Goal: Task Accomplishment & Management: Manage account settings

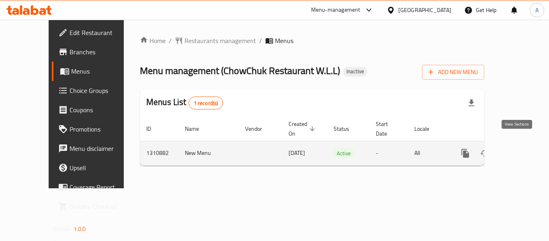
click at [518, 148] on icon "enhanced table" at bounding box center [523, 153] width 10 height 10
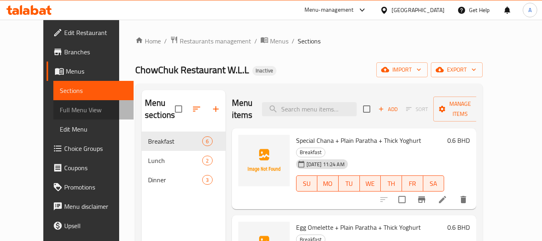
click at [60, 108] on span "Full Menu View" at bounding box center [94, 110] width 68 height 10
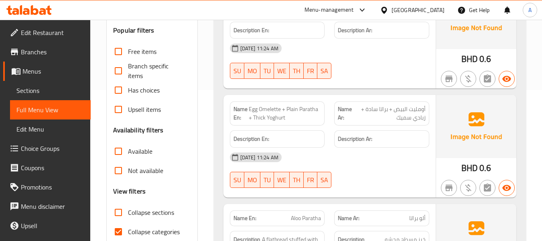
scroll to position [80, 0]
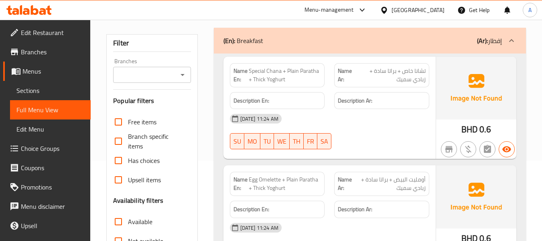
click at [364, 140] on div "[DATE] 11:24 AM SU MO TU WE TH FR SA" at bounding box center [329, 131] width 209 height 45
click at [271, 76] on span "Special Chana + Plain Paratha + Thick Yoghurt" at bounding box center [285, 75] width 72 height 17
drag, startPoint x: 250, startPoint y: 70, endPoint x: 286, endPoint y: 77, distance: 36.9
click at [286, 77] on span "Special Chana + Plain Paratha + Thick Yoghurt" at bounding box center [285, 75] width 72 height 17
copy span "Special Chana + Plain Paratha + Thick Yoghurt"
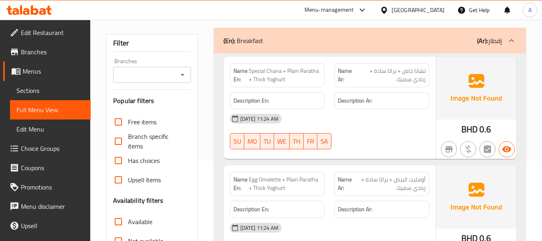
click at [291, 157] on div "Name En: Special Chana + Plain Paratha + Thick Yoghurt Name Ar: تشانا خاص + برا…" at bounding box center [330, 108] width 212 height 102
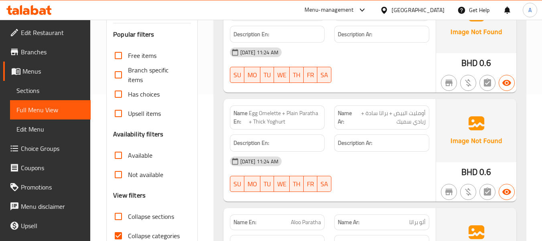
scroll to position [161, 0]
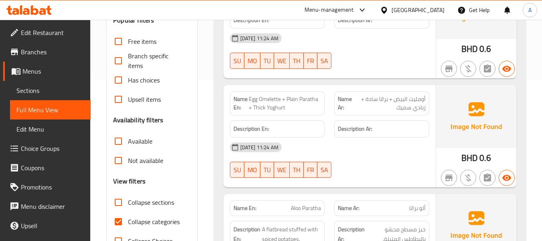
click at [287, 102] on span "Egg Omelette + Plain Paratha + Thick Yoghurt" at bounding box center [285, 103] width 72 height 17
copy span "Egg Omelette + Plain Paratha + Thick Yoghurt"
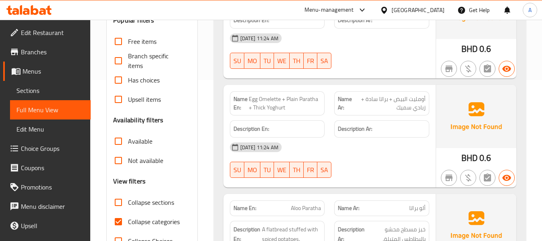
click at [160, 213] on label "Collapse categories" at bounding box center [144, 221] width 71 height 19
click at [128, 213] on input "Collapse categories" at bounding box center [118, 221] width 19 height 19
checkbox input "false"
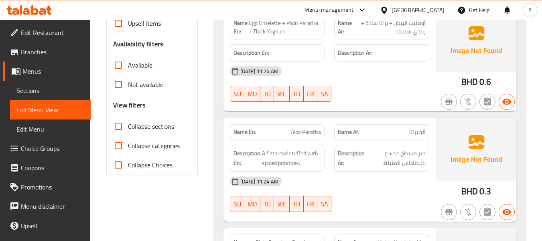
scroll to position [241, 0]
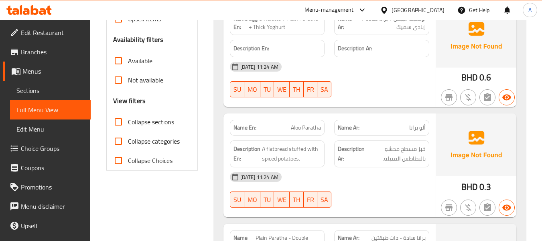
click at [288, 130] on p "Name En: [PERSON_NAME]" at bounding box center [278, 127] width 88 height 8
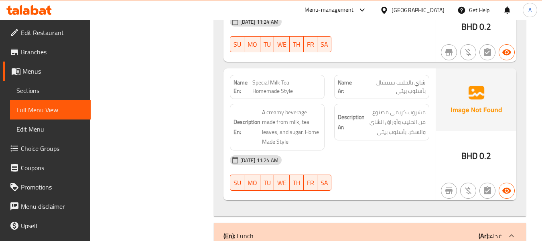
scroll to position [642, 0]
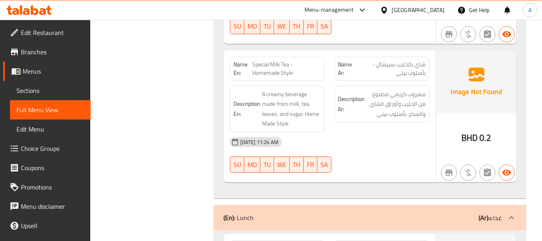
click at [286, 75] on span "Special Milk Tea - Homemade Style" at bounding box center [287, 68] width 69 height 17
click at [283, 65] on span "Special Milk Tea - Homemade Style" at bounding box center [287, 68] width 69 height 17
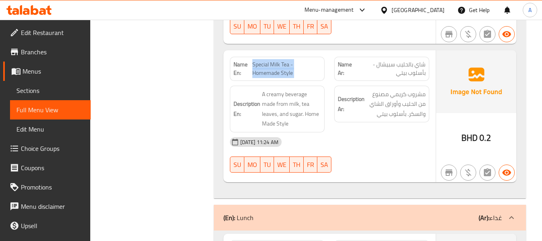
click at [283, 65] on span "Special Milk Tea - Homemade Style" at bounding box center [287, 68] width 69 height 17
click at [292, 71] on span "Special Milk Tea - Homemade Style" at bounding box center [287, 68] width 69 height 17
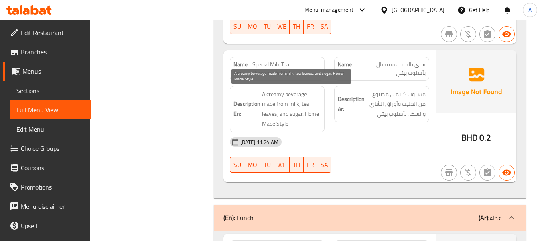
click at [272, 94] on span "A creamy beverage made from milk, tea leaves, and sugar. Home Made Style" at bounding box center [291, 108] width 59 height 39
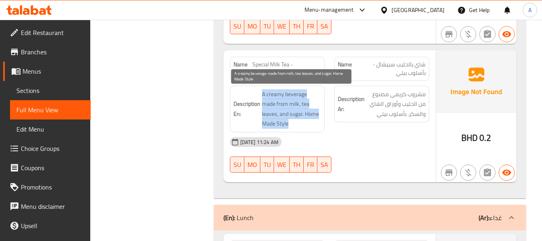
click at [272, 94] on span "A creamy beverage made from milk, tea leaves, and sugar. Home Made Style" at bounding box center [291, 108] width 59 height 39
click at [278, 102] on span "A creamy beverage made from milk, tea leaves, and sugar. Home Made Style" at bounding box center [291, 108] width 59 height 39
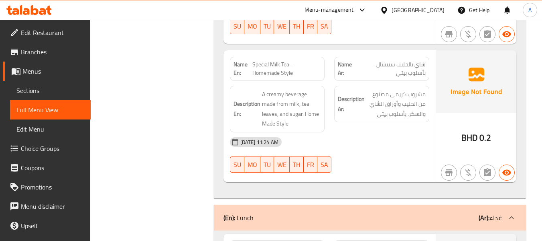
click at [257, 72] on span "Special Milk Tea - Homemade Style" at bounding box center [287, 68] width 69 height 17
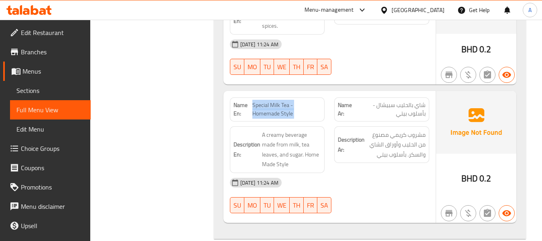
scroll to position [602, 0]
click at [281, 107] on span "Special Milk Tea - Homemade Style" at bounding box center [287, 108] width 69 height 17
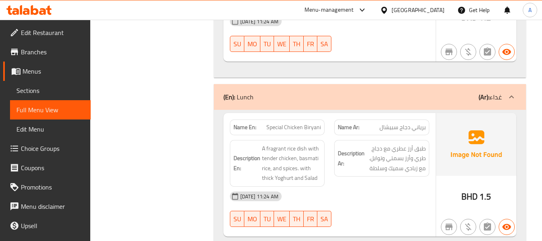
scroll to position [803, 0]
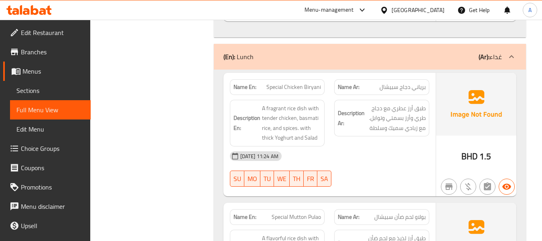
click at [281, 86] on span "Special Chicken Biryani" at bounding box center [294, 87] width 55 height 8
copy span "Special Chicken Biryani"
click at [351, 153] on div "[DATE] 11:24 AM" at bounding box center [329, 155] width 209 height 19
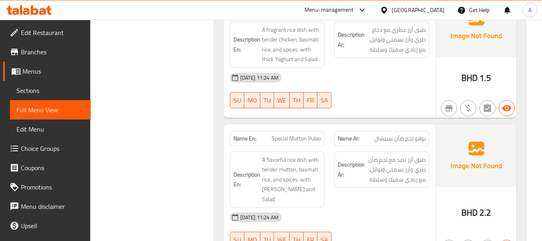
scroll to position [924, 0]
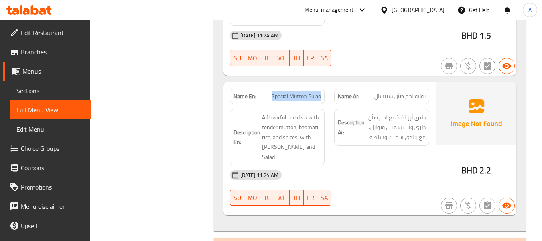
drag, startPoint x: 271, startPoint y: 93, endPoint x: 326, endPoint y: 97, distance: 55.2
click at [326, 97] on div "Name En: Special [PERSON_NAME]" at bounding box center [277, 96] width 105 height 25
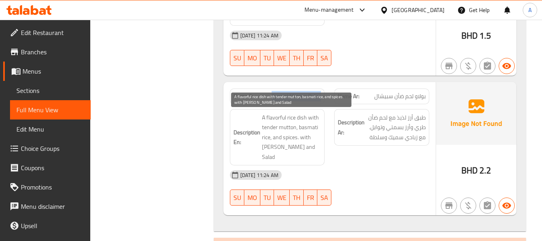
copy span "Special Mutton Pulao"
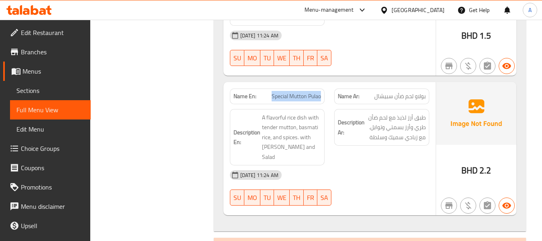
click at [298, 94] on span "Special Mutton Pulao" at bounding box center [296, 96] width 49 height 8
copy span "Mutton"
click at [272, 95] on span "Special Mutton Pulao" at bounding box center [296, 96] width 49 height 8
drag, startPoint x: 272, startPoint y: 95, endPoint x: 325, endPoint y: 95, distance: 53.0
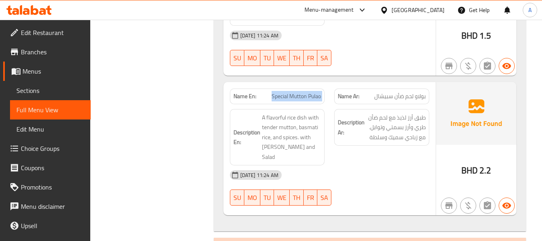
click at [325, 95] on div "Name En: Special [PERSON_NAME]" at bounding box center [277, 96] width 105 height 25
copy span "Special Mutton Pulao"
click at [196, 133] on div "Filter Branches Branches Popular filters Free items Branch specific items Has c…" at bounding box center [155, 164] width 107 height 1968
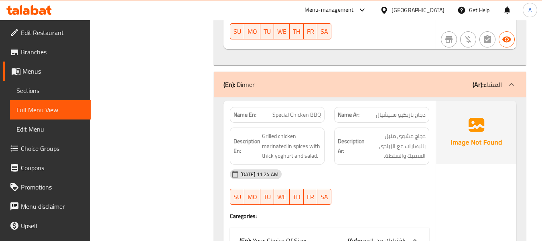
scroll to position [1124, 0]
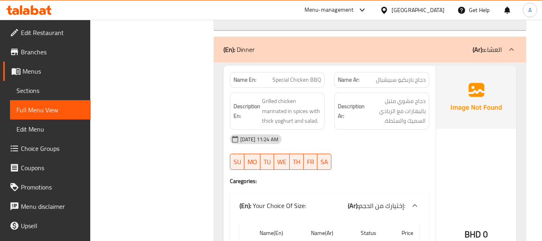
click at [275, 75] on span "Special Chicken BBQ" at bounding box center [297, 79] width 49 height 8
copy span "Special Chicken BBQ"
click at [319, 130] on div "[DATE] 11:24 AM" at bounding box center [329, 138] width 209 height 19
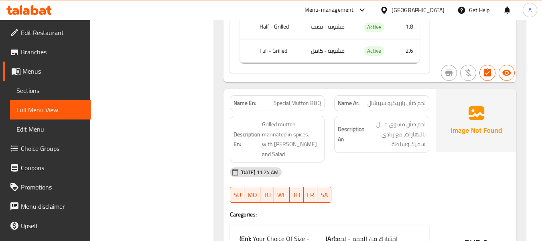
scroll to position [1405, 0]
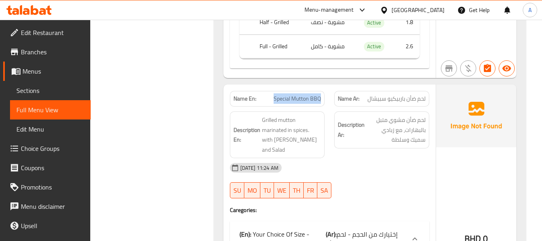
drag, startPoint x: 275, startPoint y: 88, endPoint x: 323, endPoint y: 94, distance: 48.6
click at [323, 94] on div "Name En: Special Mutton BBQ" at bounding box center [277, 99] width 95 height 16
copy span "Special Mutton BBQ"
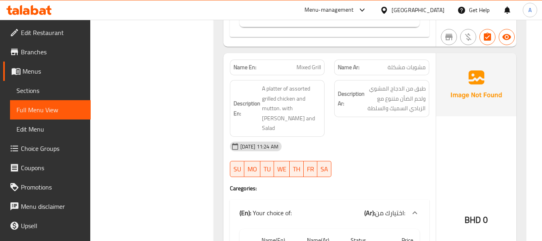
scroll to position [1686, 0]
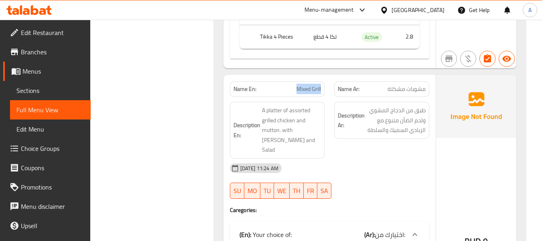
drag, startPoint x: 298, startPoint y: 69, endPoint x: 325, endPoint y: 69, distance: 26.5
click at [325, 81] on div "Name En: Mixed Grill" at bounding box center [277, 89] width 95 height 16
copy span "Mixed Grill"
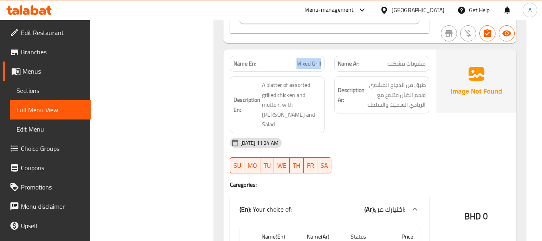
scroll to position [1692, 0]
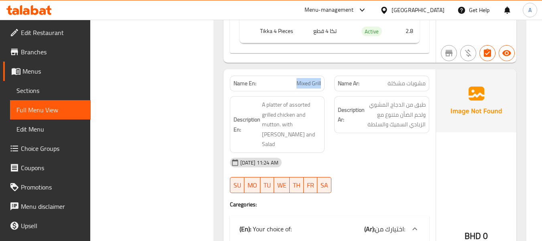
click at [315, 79] on span "Mixed Grill" at bounding box center [309, 83] width 24 height 8
click at [324, 102] on div "Description En: A platter of assorted grilled chicken and mutton. with [PERSON_…" at bounding box center [277, 124] width 95 height 57
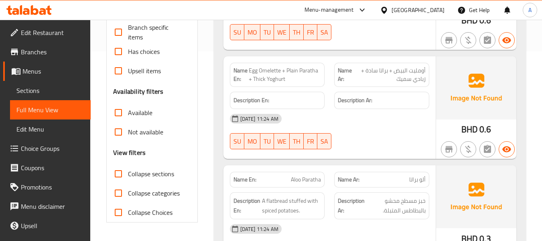
scroll to position [0, 0]
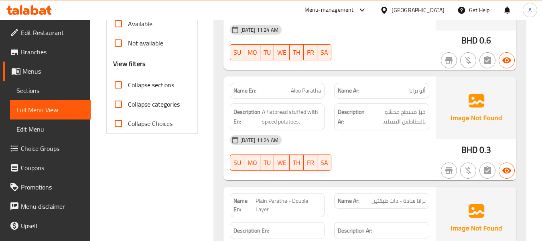
scroll to position [361, 0]
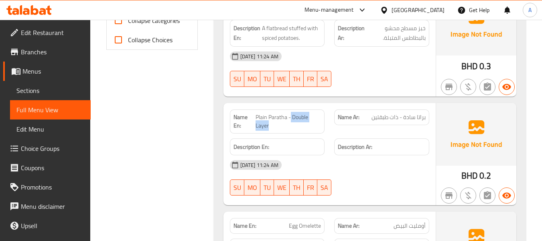
drag, startPoint x: 292, startPoint y: 117, endPoint x: 302, endPoint y: 124, distance: 12.6
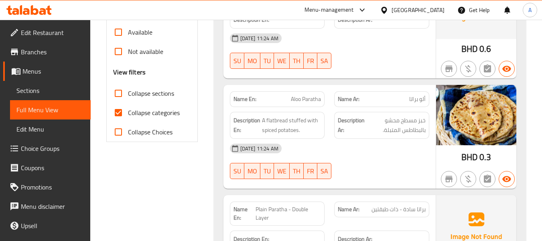
scroll to position [281, 0]
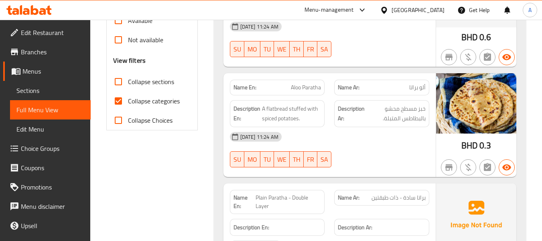
click at [175, 103] on span "Collapse categories" at bounding box center [154, 101] width 52 height 10
click at [128, 103] on input "Collapse categories" at bounding box center [118, 100] width 19 height 19
checkbox input "false"
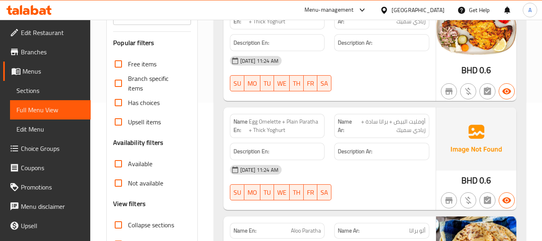
scroll to position [0, 0]
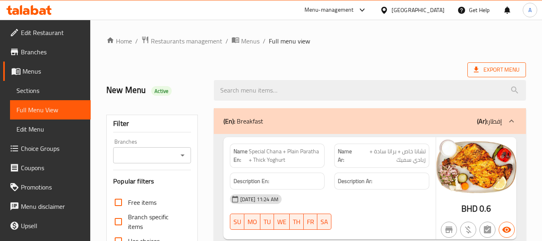
click at [480, 76] on span "Export Menu" at bounding box center [497, 69] width 59 height 15
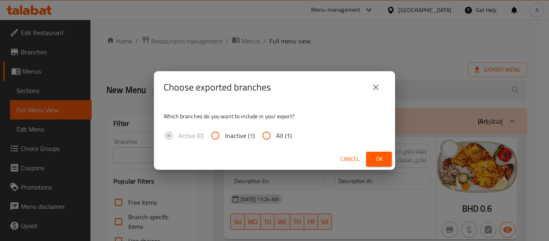
click at [268, 139] on input "All (1)" at bounding box center [266, 135] width 19 height 19
radio input "true"
click at [373, 154] on span "Ok" at bounding box center [378, 159] width 13 height 10
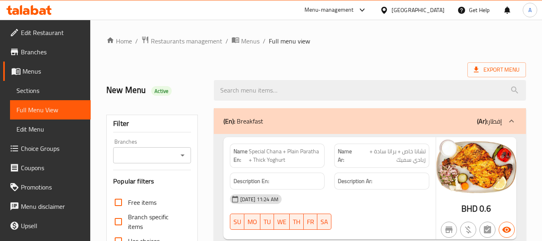
click at [47, 71] on span "Menus" at bounding box center [53, 71] width 62 height 10
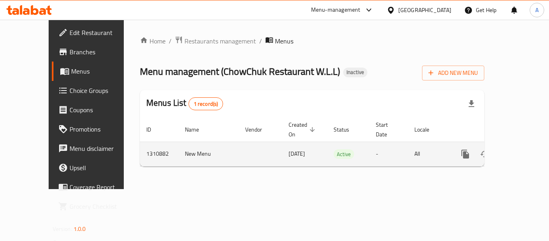
click at [178, 141] on td "New Menu" at bounding box center [208, 153] width 60 height 24
copy td "New Menu"
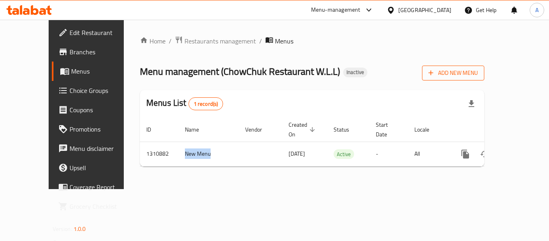
click at [434, 73] on icon "button" at bounding box center [430, 73] width 8 height 8
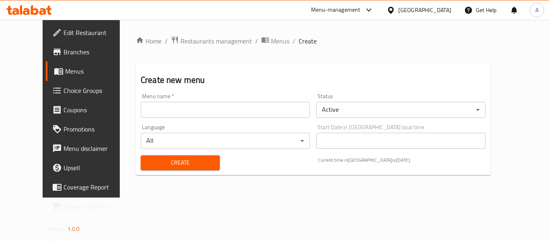
click at [231, 104] on input "text" at bounding box center [225, 110] width 169 height 16
paste input "New Menu"
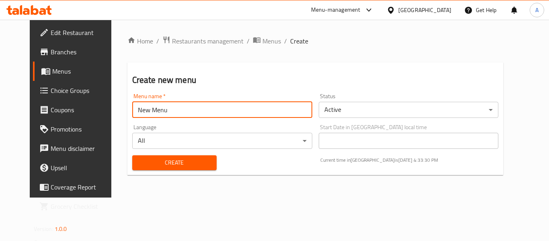
type input "New Menu"
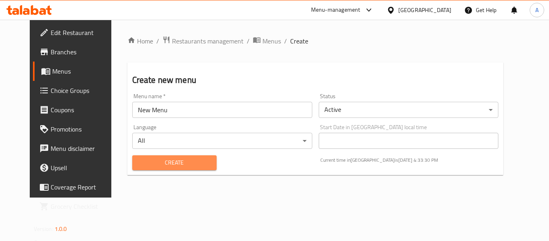
click at [139, 162] on span "Create" at bounding box center [174, 162] width 71 height 10
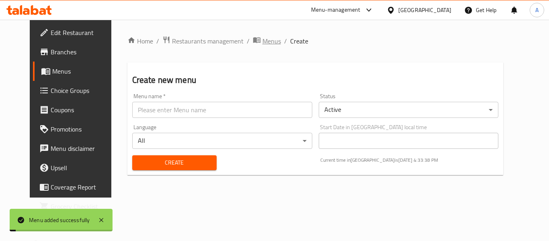
click at [262, 41] on span "Menus" at bounding box center [271, 41] width 18 height 10
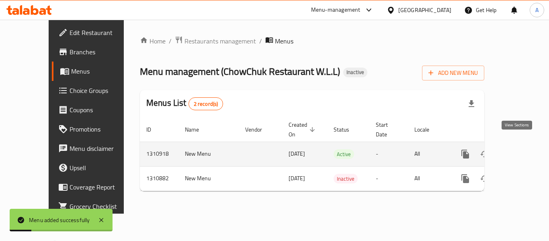
click at [519, 149] on icon "enhanced table" at bounding box center [523, 154] width 10 height 10
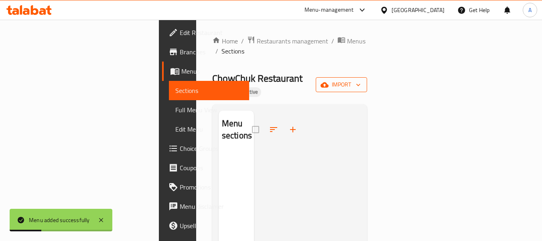
click at [367, 77] on button "import" at bounding box center [341, 84] width 51 height 15
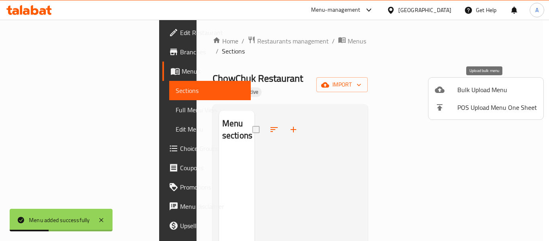
click at [454, 92] on div at bounding box center [445, 90] width 22 height 10
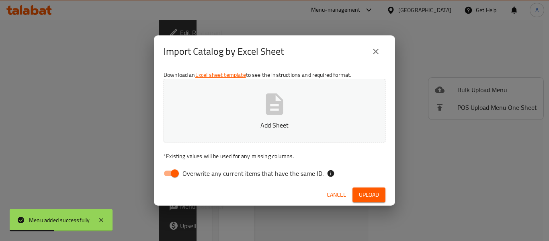
click at [261, 171] on span "Overwrite any current items that have the same ID." at bounding box center [252, 173] width 141 height 10
click at [198, 171] on input "Overwrite any current items that have the same ID." at bounding box center [175, 172] width 46 height 15
checkbox input "false"
click at [270, 116] on icon "button" at bounding box center [274, 104] width 26 height 26
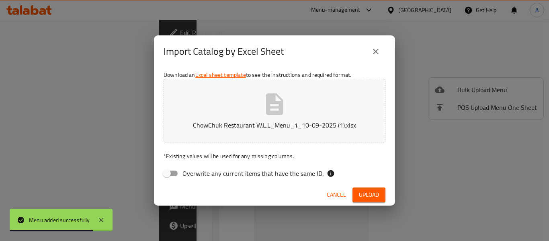
click at [366, 197] on span "Upload" at bounding box center [369, 195] width 20 height 10
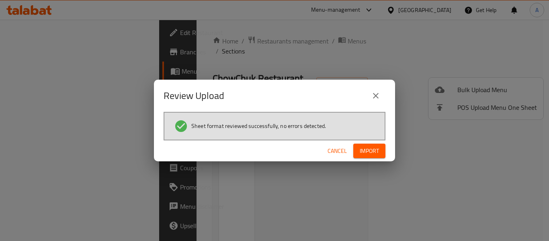
click at [360, 147] on span "Import" at bounding box center [368, 151] width 19 height 10
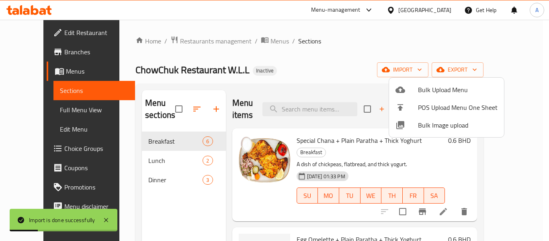
click at [307, 80] on div at bounding box center [274, 120] width 549 height 241
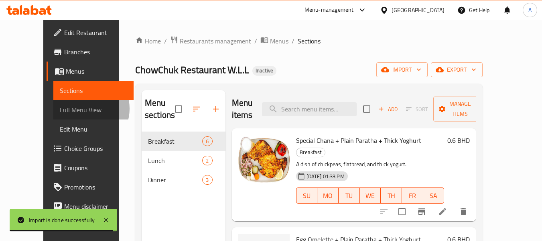
click at [60, 108] on span "Full Menu View" at bounding box center [94, 110] width 68 height 10
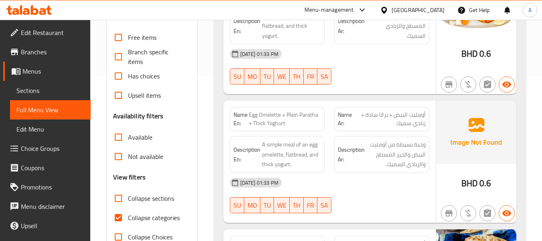
scroll to position [241, 0]
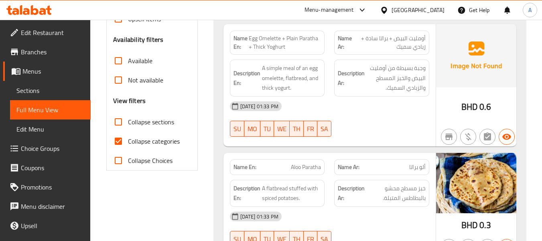
click at [158, 145] on span "Collapse categories" at bounding box center [154, 141] width 52 height 10
click at [128, 145] on input "Collapse categories" at bounding box center [118, 140] width 19 height 19
checkbox input "false"
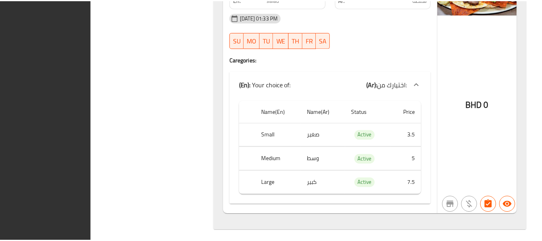
scroll to position [1764, 0]
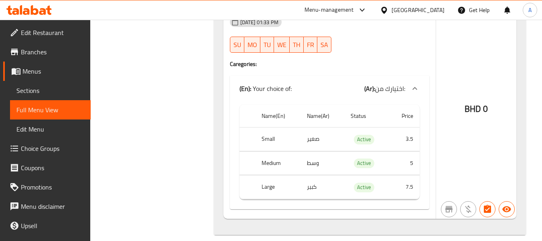
click at [42, 84] on link "Sections" at bounding box center [50, 90] width 81 height 19
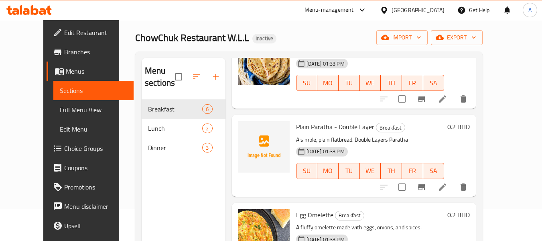
scroll to position [281, 0]
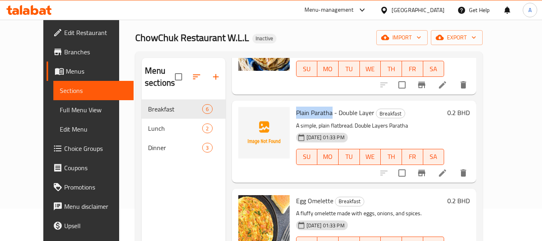
drag, startPoint x: 286, startPoint y: 92, endPoint x: 322, endPoint y: 92, distance: 35.7
click at [322, 106] on span "Plain Paratha - Double Layer" at bounding box center [335, 112] width 78 height 12
copy span "Plain Paratha"
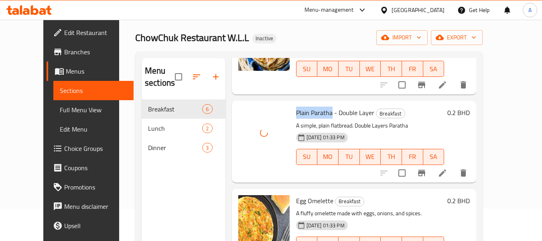
click at [296, 106] on span "Plain Paratha - Double Layer" at bounding box center [335, 112] width 78 height 12
drag, startPoint x: 286, startPoint y: 88, endPoint x: 363, endPoint y: 90, distance: 76.7
click at [363, 107] on h6 "Plain Paratha - Double Layer Breakfast" at bounding box center [370, 112] width 149 height 11
copy span "Plain Paratha - Double Layer"
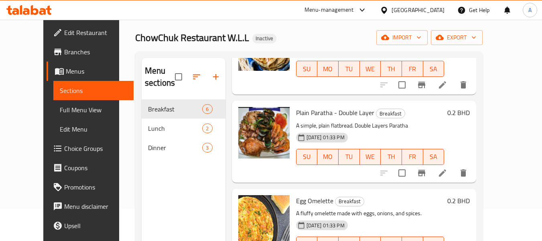
click at [349, 163] on div "Menu items Add Sort Manage items Special Chana + Plain Paratha + Thick Yoghurt …" at bounding box center [351, 178] width 251 height 241
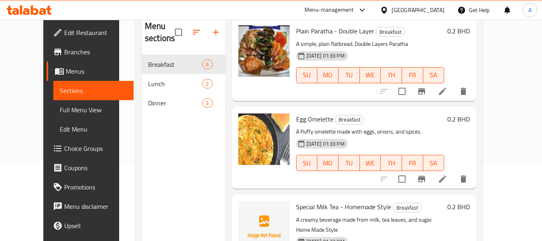
scroll to position [112, 0]
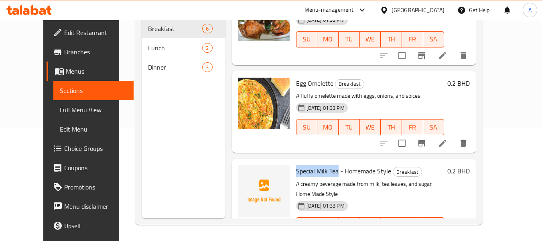
drag, startPoint x: 286, startPoint y: 151, endPoint x: 328, endPoint y: 148, distance: 42.3
click at [328, 165] on span "Special Milk Tea - Homemade Style" at bounding box center [343, 171] width 95 height 12
copy span "Special Milk Tea"
click at [447, 237] on icon at bounding box center [442, 240] width 7 height 7
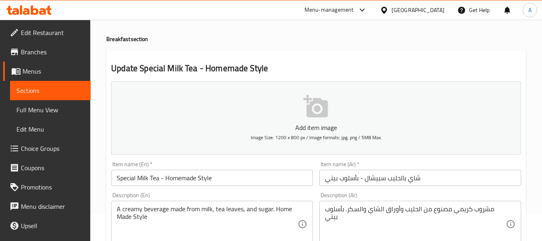
scroll to position [80, 0]
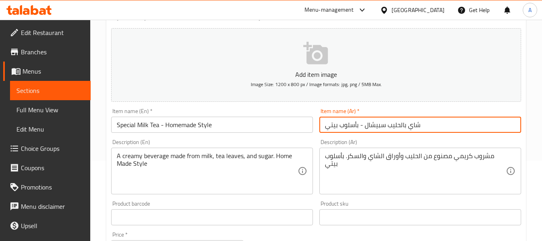
click at [437, 124] on input "شاي بالحليب سبيشال - بأسلوب بيتي" at bounding box center [421, 124] width 202 height 16
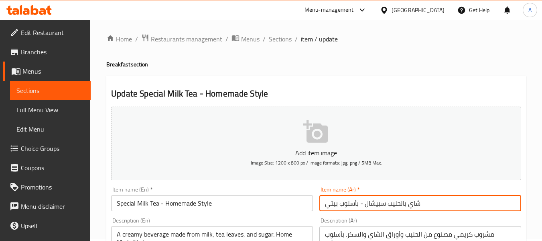
scroll to position [0, 0]
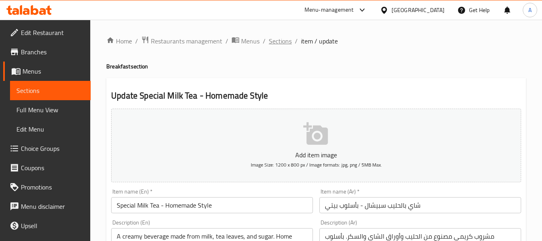
click at [279, 41] on span "Sections" at bounding box center [280, 41] width 23 height 10
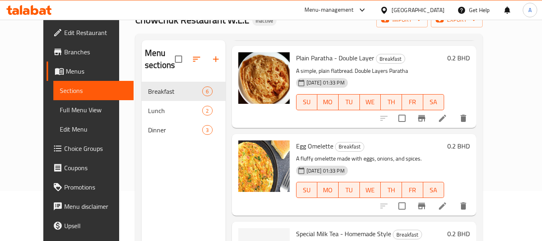
scroll to position [112, 0]
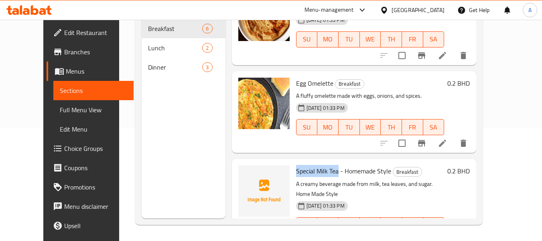
drag, startPoint x: 285, startPoint y: 146, endPoint x: 326, endPoint y: 149, distance: 41.5
click at [326, 165] on span "Special Milk Tea - Homemade Style" at bounding box center [343, 171] width 95 height 12
copy span "Special Milk Tea"
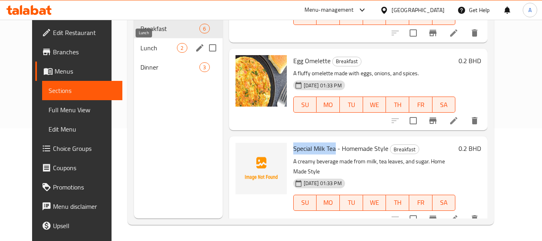
click at [148, 45] on span "Lunch" at bounding box center [159, 48] width 37 height 10
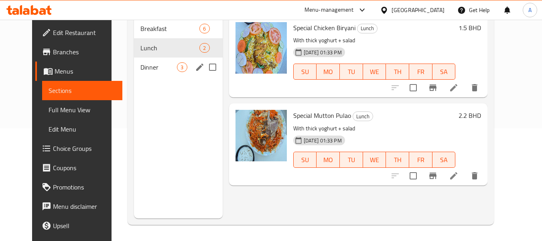
click at [140, 73] on div "Dinner 3" at bounding box center [178, 66] width 88 height 19
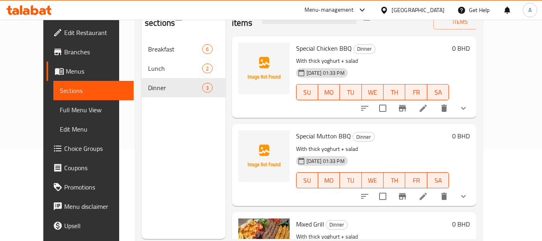
scroll to position [72, 0]
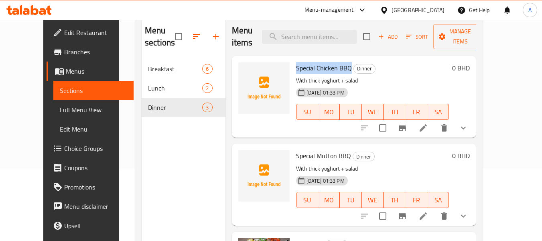
drag, startPoint x: 286, startPoint y: 71, endPoint x: 338, endPoint y: 69, distance: 52.2
click at [338, 69] on span "Special Chicken BBQ" at bounding box center [324, 68] width 56 height 12
copy span "Special Chicken BBQ"
drag, startPoint x: 305, startPoint y: 154, endPoint x: 338, endPoint y: 153, distance: 32.9
click at [338, 153] on span "Special Mutton BBQ" at bounding box center [323, 155] width 55 height 12
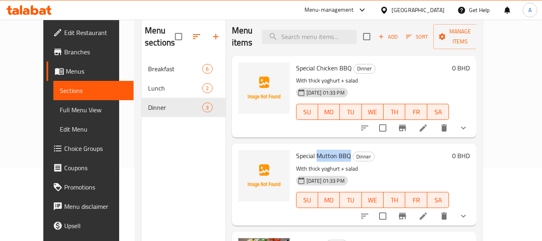
copy span "Mutton BBQ"
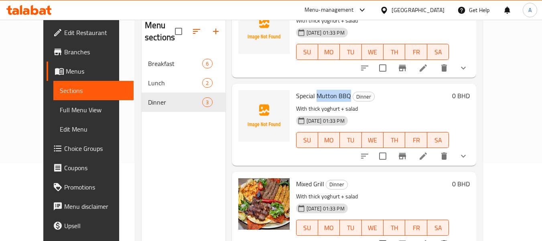
scroll to position [112, 0]
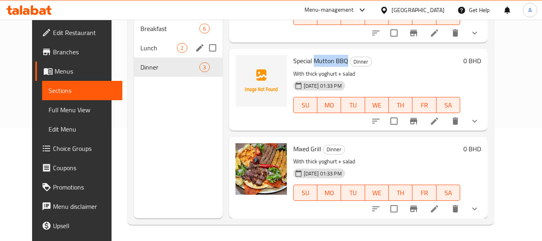
click at [160, 51] on span "Lunch" at bounding box center [159, 48] width 37 height 10
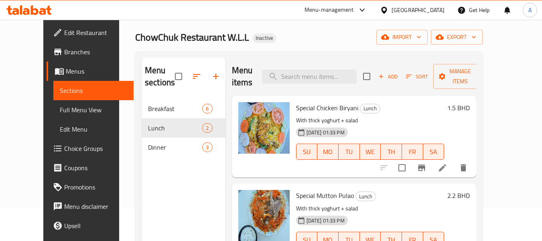
scroll to position [32, 0]
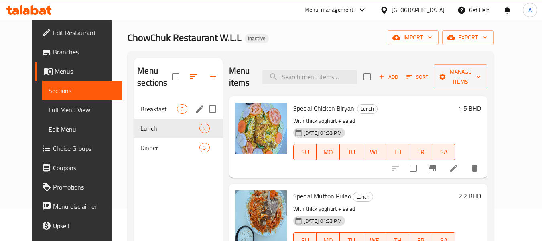
click at [147, 114] on div "Breakfast 6" at bounding box center [178, 108] width 88 height 19
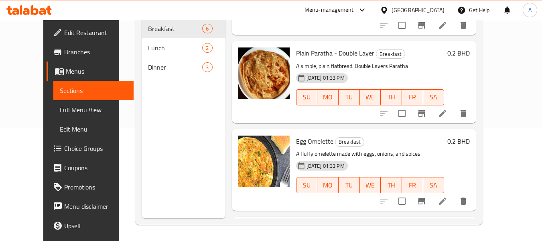
scroll to position [238, 0]
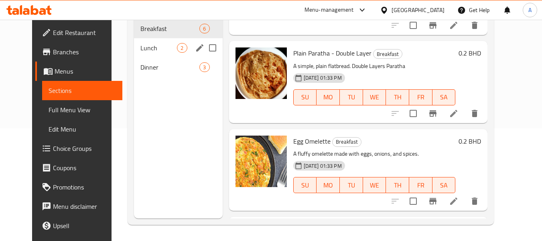
click at [169, 45] on span "Lunch" at bounding box center [159, 48] width 37 height 10
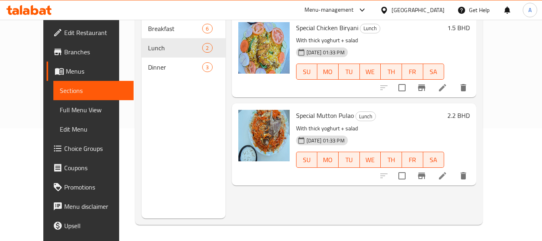
scroll to position [32, 0]
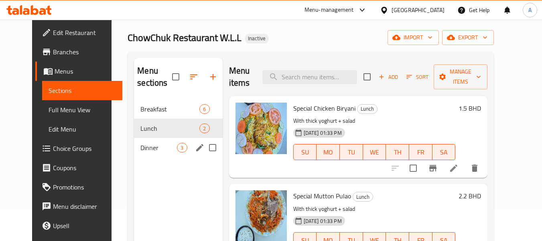
click at [148, 145] on span "Dinner" at bounding box center [159, 148] width 37 height 10
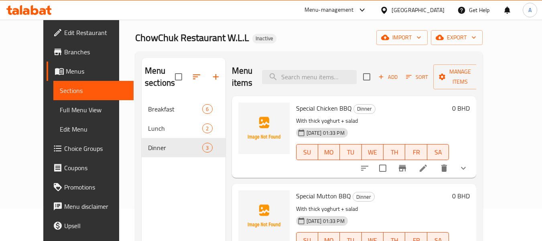
click at [60, 113] on span "Full Menu View" at bounding box center [94, 110] width 68 height 10
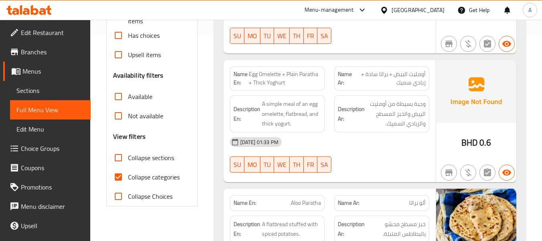
scroll to position [267, 0]
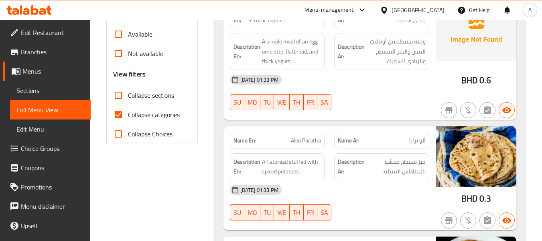
click at [165, 111] on span "Collapse categories" at bounding box center [154, 115] width 52 height 10
click at [128, 111] on input "Collapse categories" at bounding box center [118, 114] width 19 height 19
checkbox input "false"
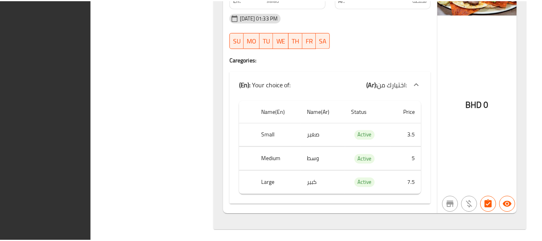
scroll to position [1764, 0]
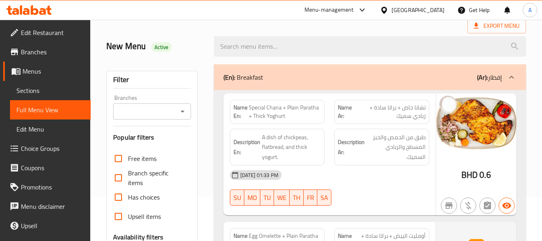
scroll to position [0, 0]
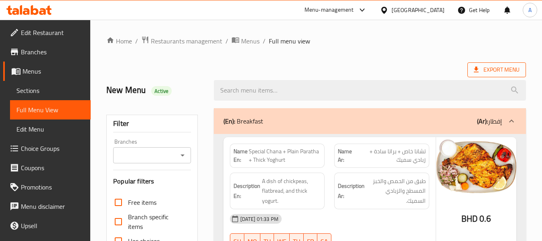
click at [492, 67] on span "Export Menu" at bounding box center [497, 70] width 46 height 10
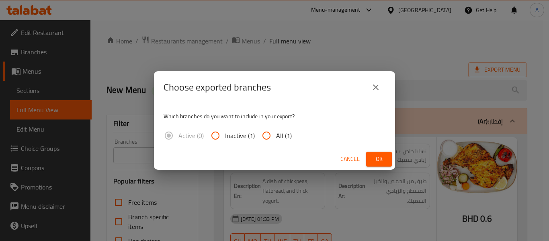
click at [282, 132] on span "All (1)" at bounding box center [284, 135] width 16 height 10
click at [276, 132] on input "All (1)" at bounding box center [266, 135] width 19 height 19
radio input "true"
click at [387, 158] on button "Ok" at bounding box center [379, 158] width 26 height 15
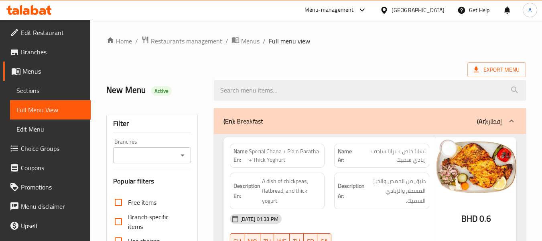
click at [51, 84] on link "Sections" at bounding box center [50, 90] width 81 height 19
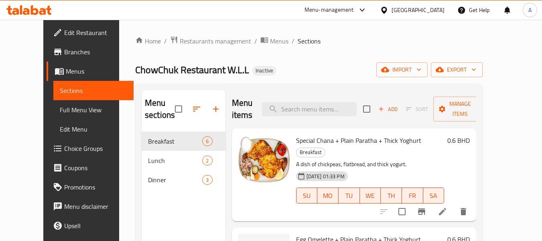
click at [53, 102] on link "Full Menu View" at bounding box center [93, 109] width 81 height 19
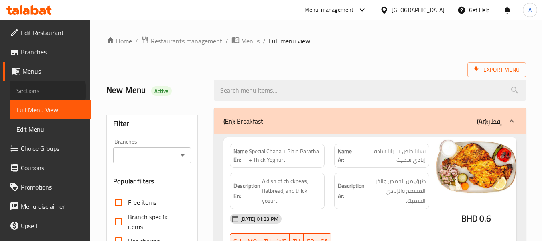
click at [37, 91] on span "Sections" at bounding box center [50, 91] width 68 height 10
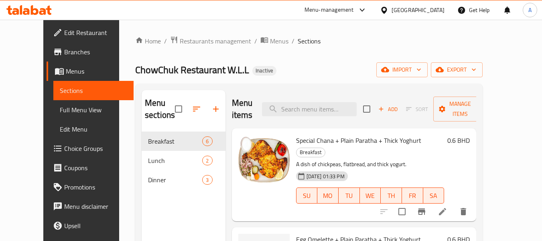
click at [265, 61] on div "Home / Restaurants management / Menus / Sections ChowChuk Restaurant W.L.L Inac…" at bounding box center [309, 186] width 348 height 301
click at [264, 73] on div "ChowChuk Restaurant W.L.L Inactive import export" at bounding box center [309, 69] width 348 height 15
click at [253, 97] on h2 "Menu items" at bounding box center [242, 109] width 21 height 24
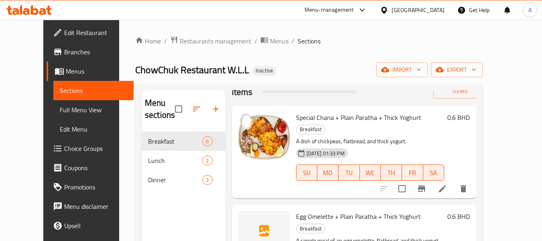
scroll to position [201, 0]
